Goal: Task Accomplishment & Management: Use online tool/utility

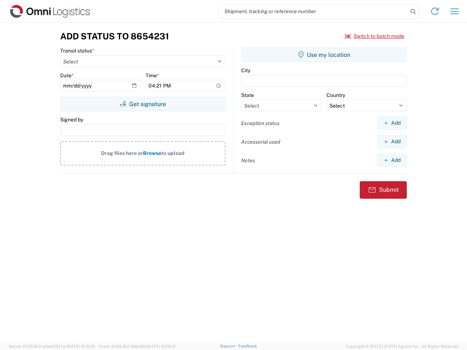
click at [313, 11] on input "search" at bounding box center [313, 11] width 189 height 14
click at [413, 12] on icon at bounding box center [413, 12] width 10 height 10
click at [435, 11] on icon at bounding box center [435, 11] width 12 height 12
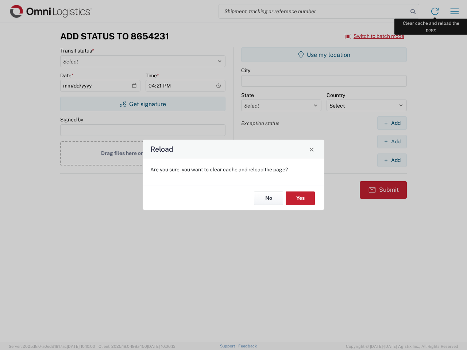
click at [454, 11] on div "Reload Are you sure, you want to clear cache and reload the page? No Yes" at bounding box center [233, 175] width 467 height 350
click at [374, 36] on div "Reload Are you sure, you want to clear cache and reload the page? No Yes" at bounding box center [233, 175] width 467 height 350
click at [143, 104] on div "Reload Are you sure, you want to clear cache and reload the page? No Yes" at bounding box center [233, 175] width 467 height 350
click at [324, 55] on div "Reload Are you sure, you want to clear cache and reload the page? No Yes" at bounding box center [233, 175] width 467 height 350
click at [392, 123] on div "Reload Are you sure, you want to clear cache and reload the page? No Yes" at bounding box center [233, 175] width 467 height 350
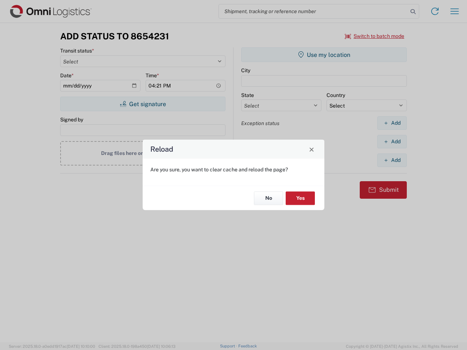
click at [392, 141] on div "Reload Are you sure, you want to clear cache and reload the page? No Yes" at bounding box center [233, 175] width 467 height 350
click at [392, 160] on div "Reload Are you sure, you want to clear cache and reload the page? No Yes" at bounding box center [233, 175] width 467 height 350
